Goal: Subscribe to service/newsletter

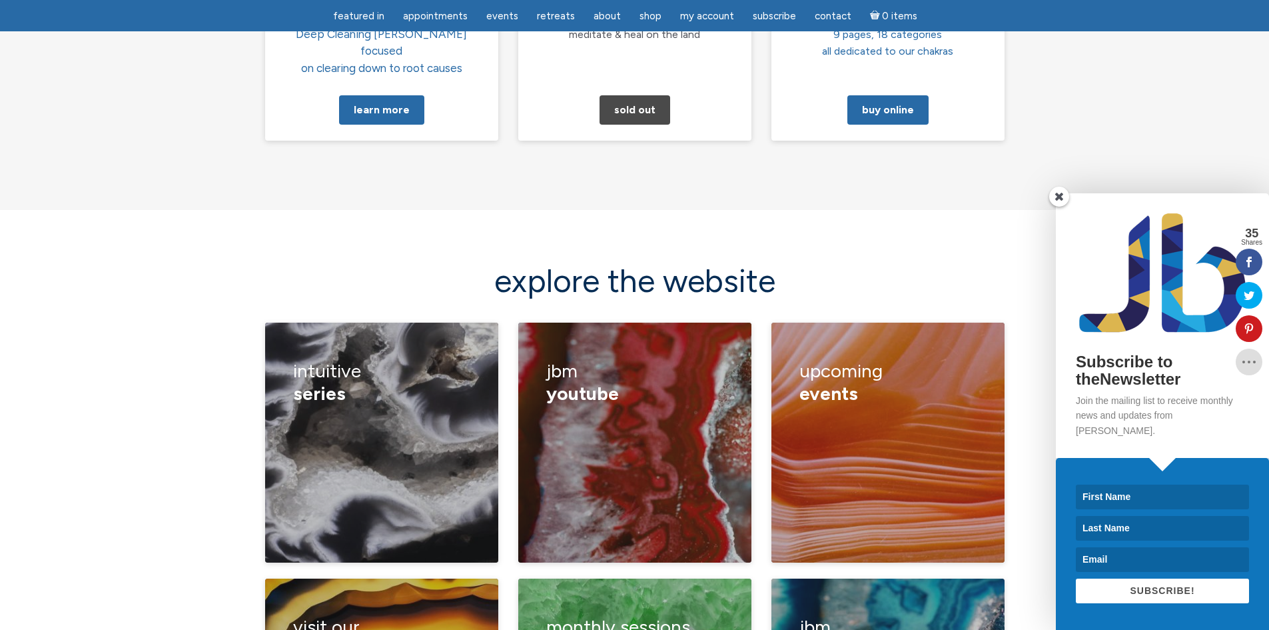
scroll to position [1666, 0]
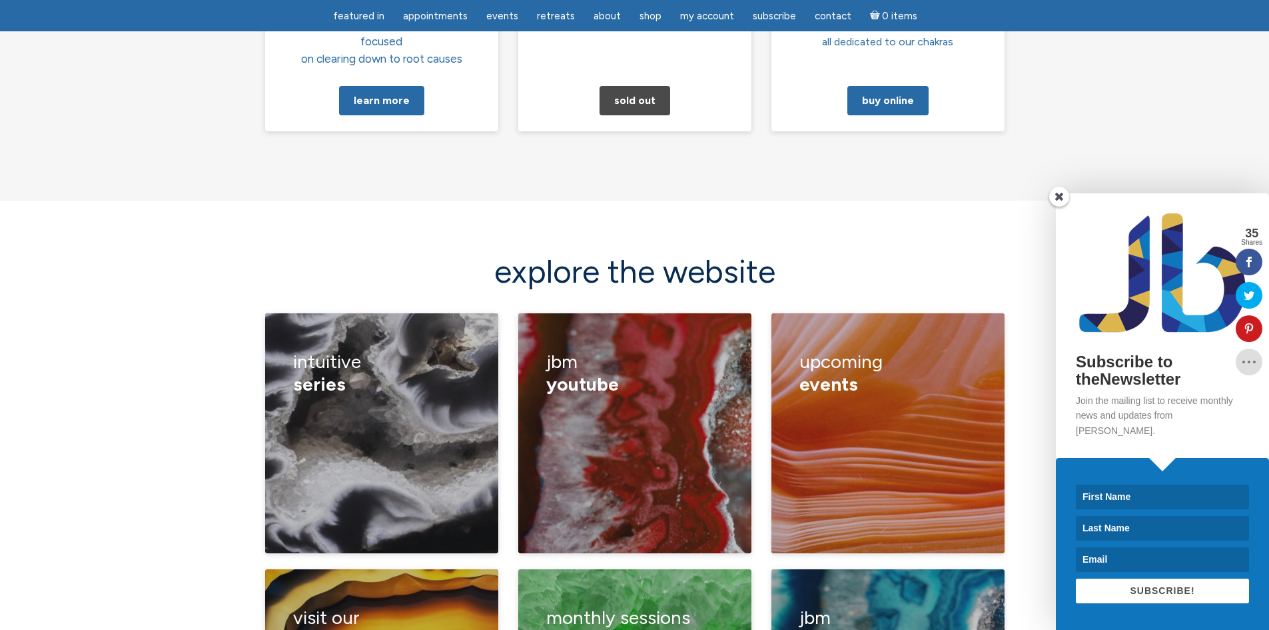
click at [1168, 494] on input at bounding box center [1162, 496] width 173 height 25
type input "[PERSON_NAME]"
click at [1141, 557] on input at bounding box center [1162, 559] width 173 height 25
type input "[EMAIL_ADDRESS][DOMAIN_NAME]"
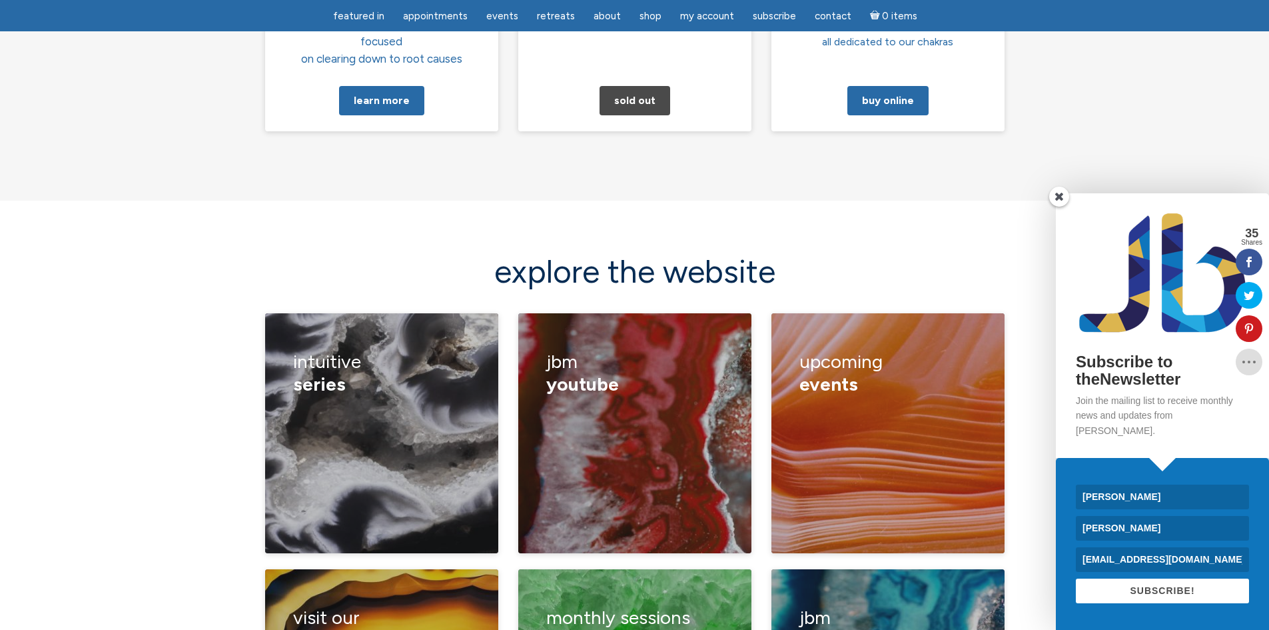
click at [1139, 592] on span "SUBSCRIBE!" at bounding box center [1162, 590] width 65 height 11
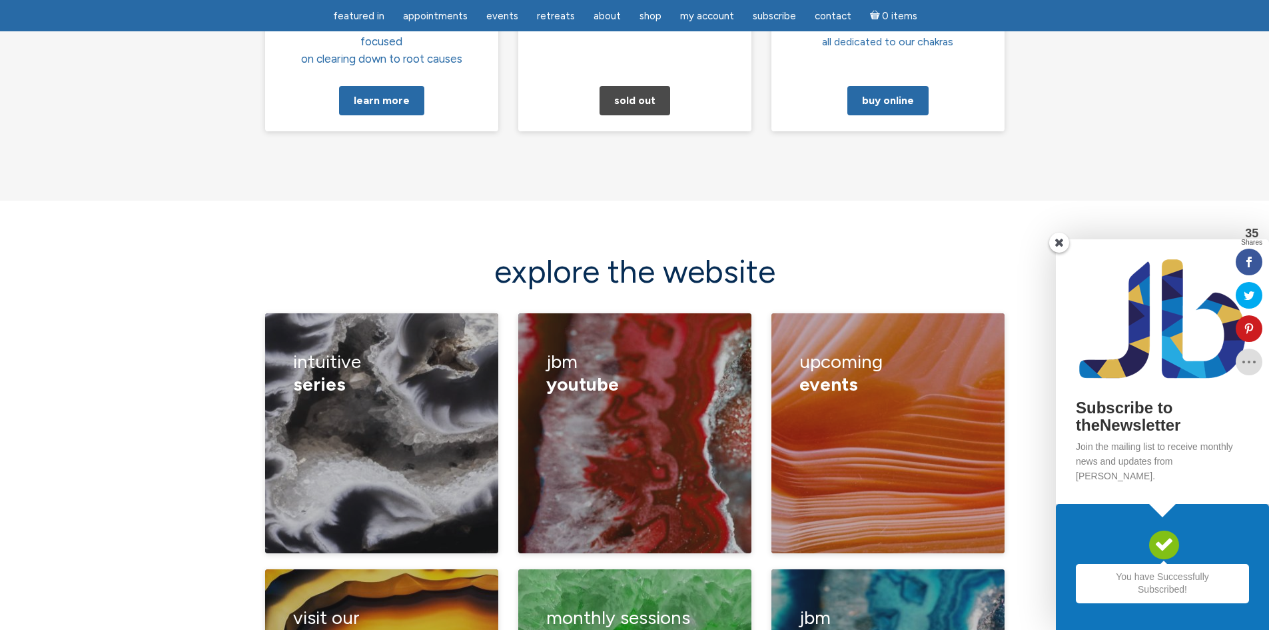
click at [1062, 253] on span at bounding box center [1059, 243] width 20 height 20
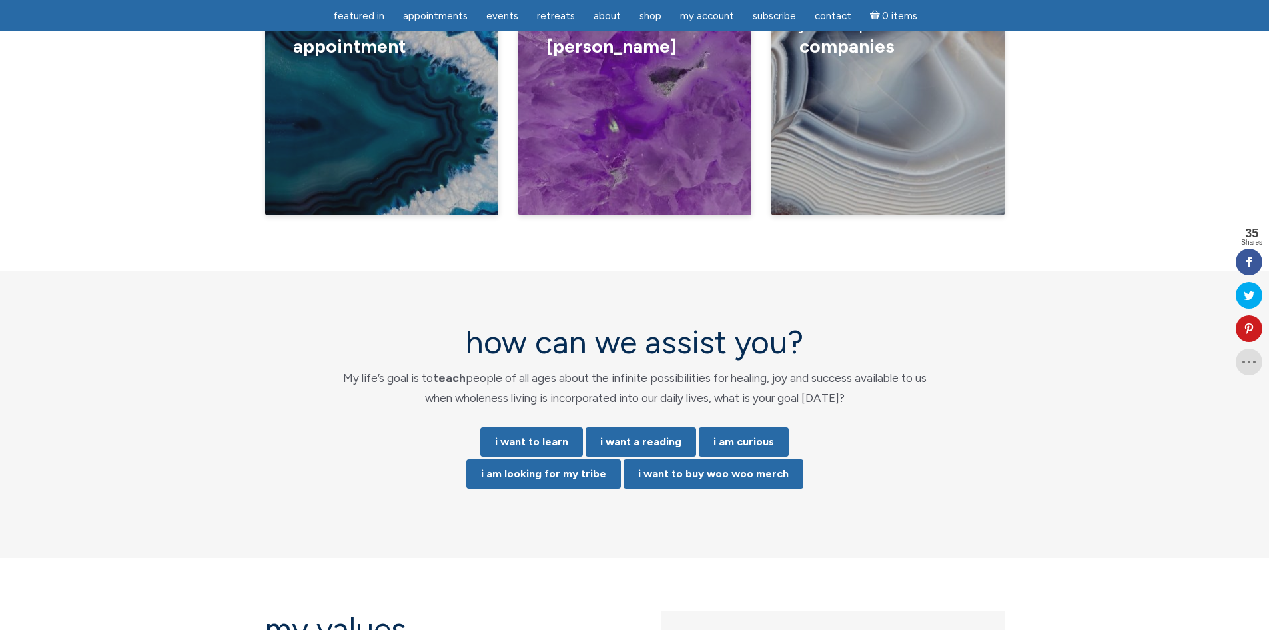
scroll to position [2520, 0]
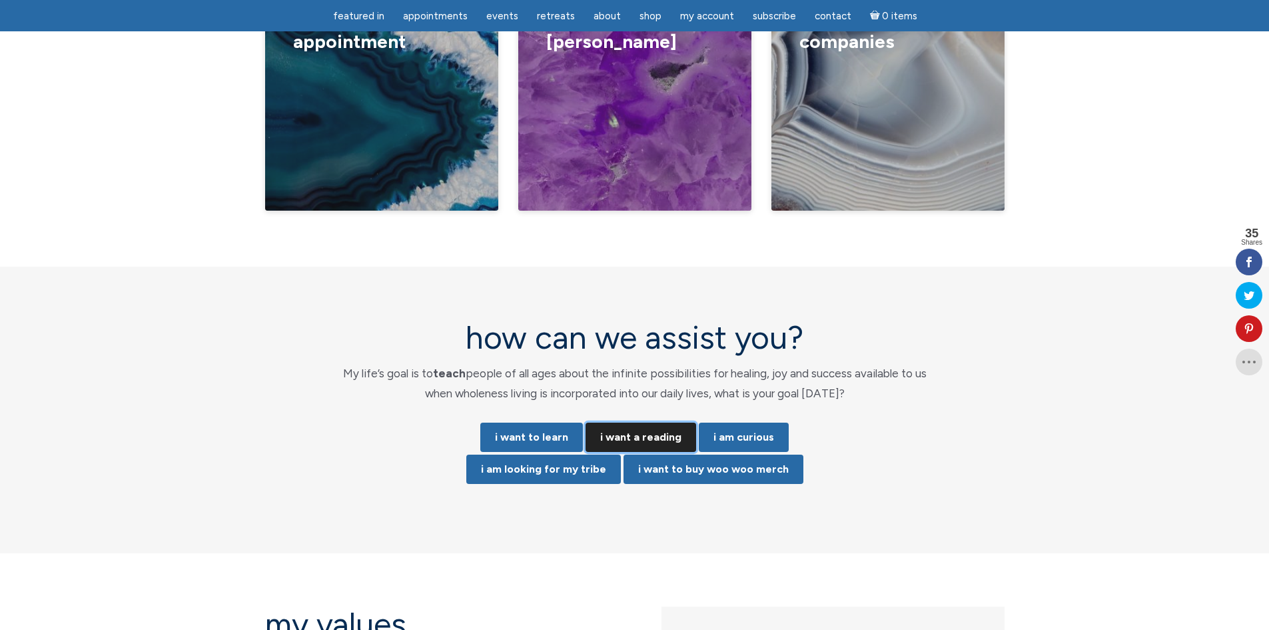
click at [628, 422] on link "i want a reading" at bounding box center [641, 436] width 111 height 29
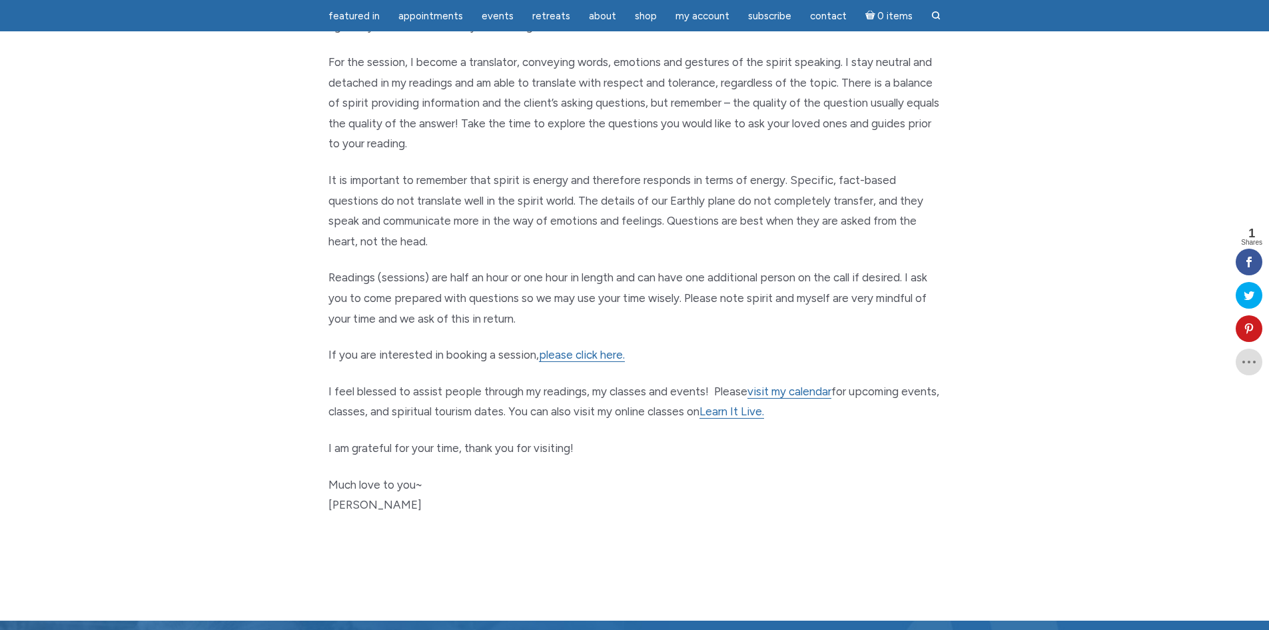
scroll to position [533, 0]
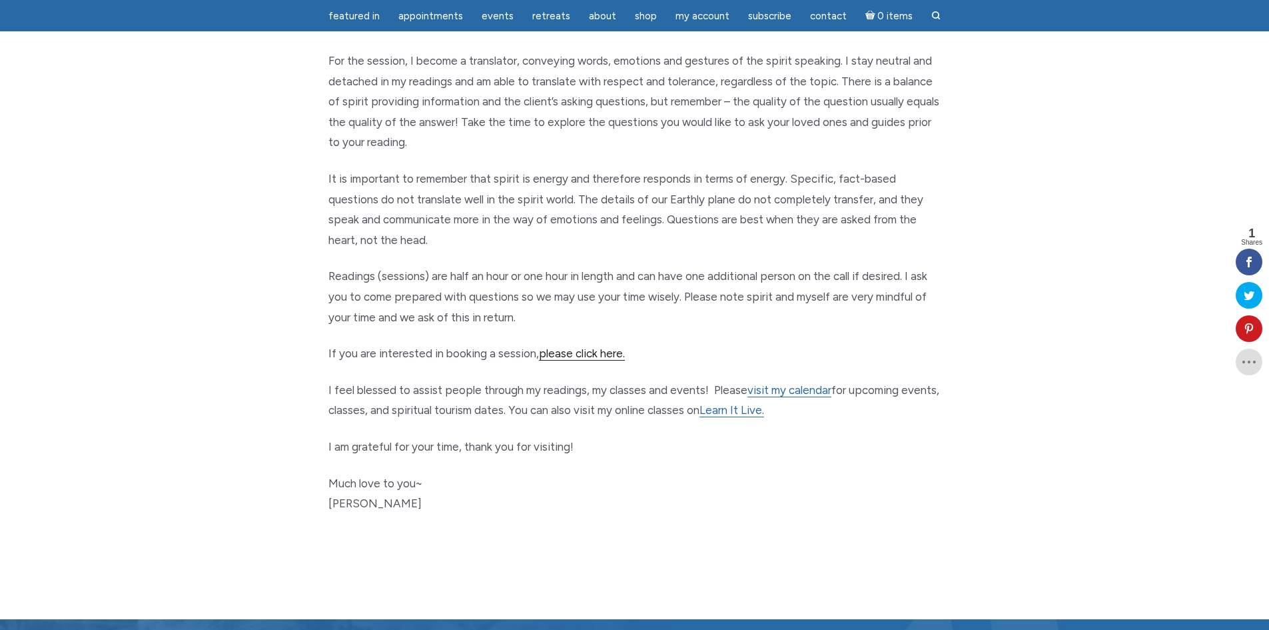
click at [571, 354] on link "please click here." at bounding box center [582, 353] width 86 height 14
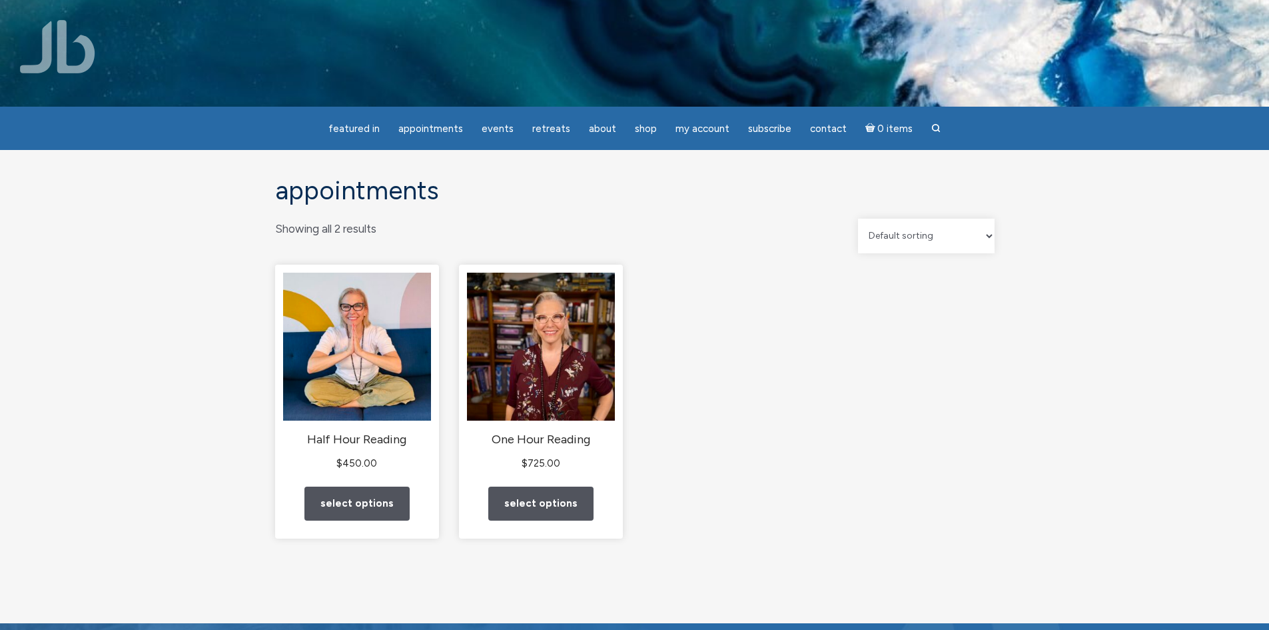
click at [56, 55] on img at bounding box center [57, 46] width 75 height 53
